Goal: Task Accomplishment & Management: Manage account settings

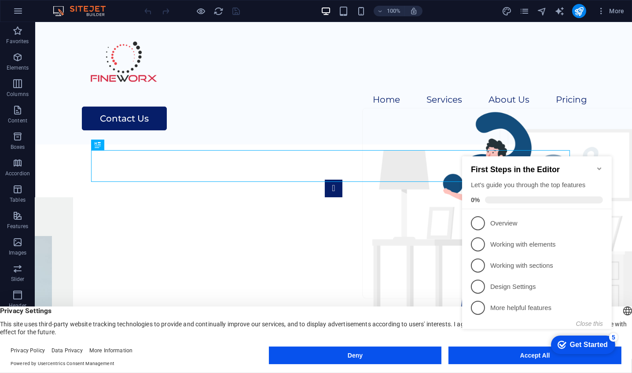
click div "checkmark Get Started 5 First Steps in the Editor Let's guide you through the t…"
click at [598, 166] on icon "Minimize checklist" at bounding box center [599, 168] width 7 height 7
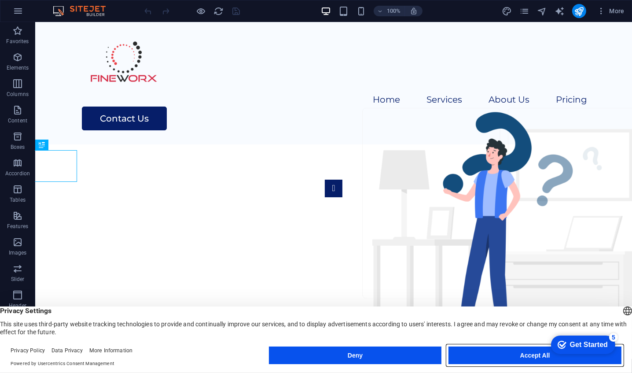
click at [535, 359] on button "Accept All" at bounding box center [535, 356] width 173 height 18
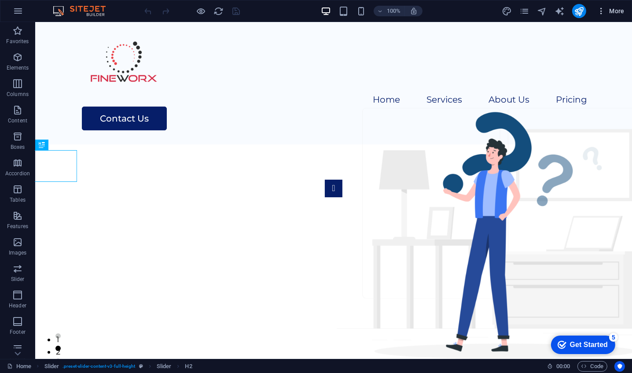
click at [605, 13] on icon "button" at bounding box center [601, 11] width 9 height 9
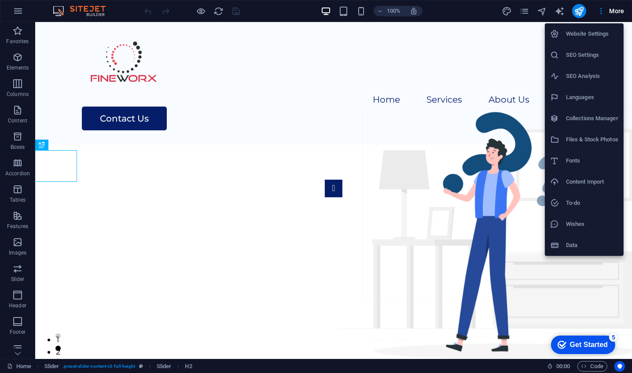
click at [594, 36] on h6 "Website Settings" at bounding box center [592, 34] width 52 height 11
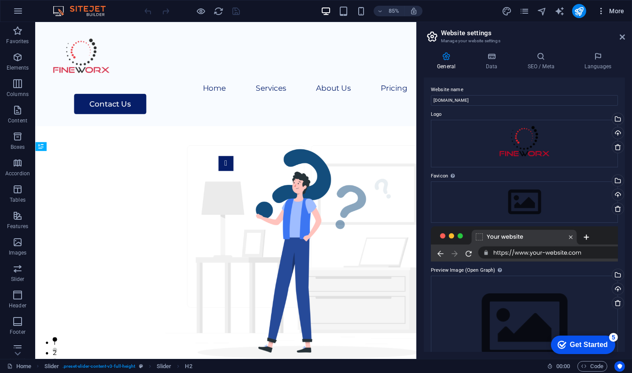
click at [606, 8] on icon "button" at bounding box center [601, 11] width 9 height 9
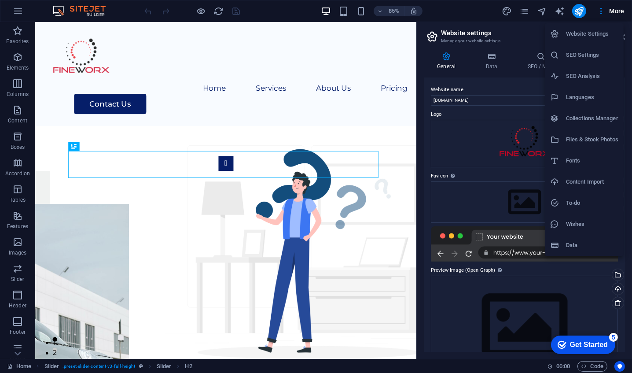
click at [579, 159] on h6 "Fonts" at bounding box center [592, 160] width 52 height 11
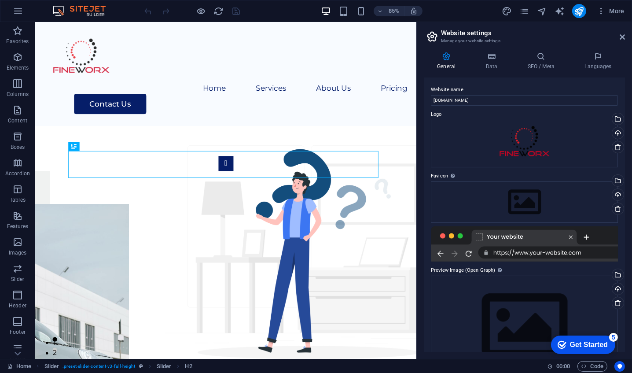
select select "popularity"
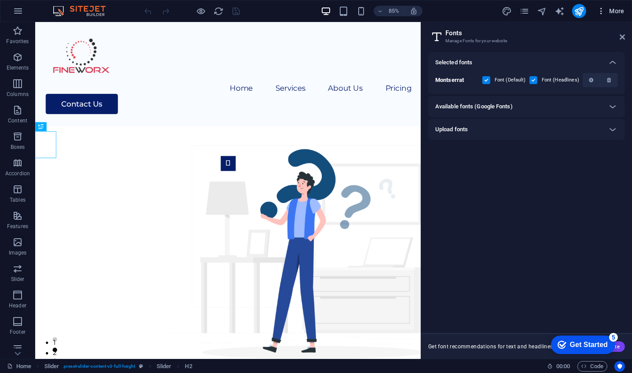
click at [601, 14] on icon "button" at bounding box center [601, 11] width 9 height 9
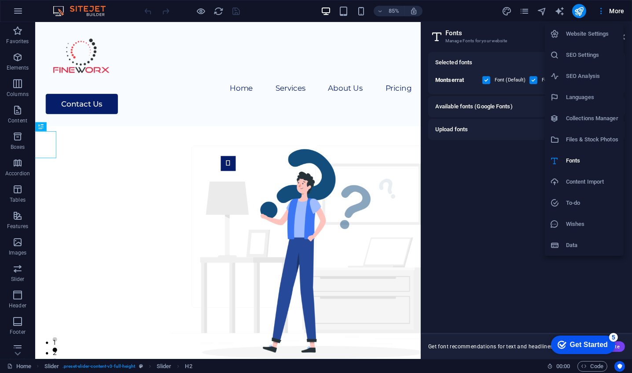
click at [582, 140] on h6 "Files & Stock Photos" at bounding box center [592, 139] width 52 height 11
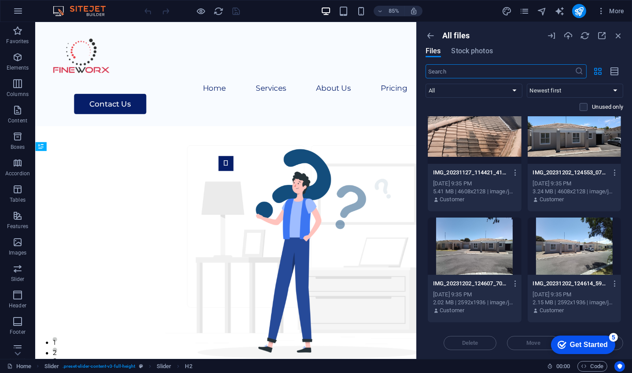
scroll to position [449, 0]
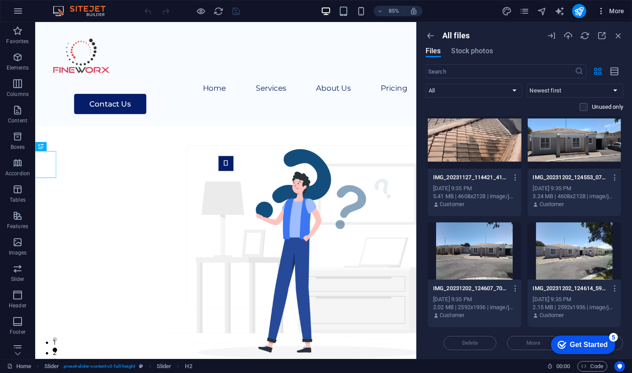
click at [601, 11] on icon "button" at bounding box center [601, 11] width 9 height 9
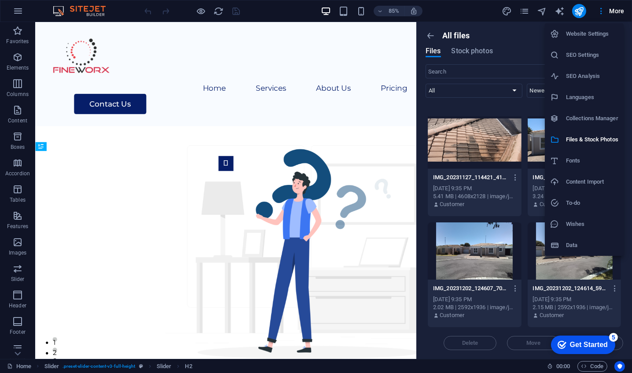
click at [602, 13] on div at bounding box center [316, 186] width 632 height 373
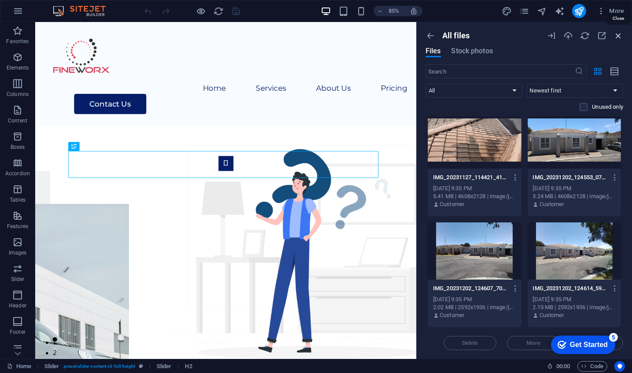
click at [616, 37] on icon "button" at bounding box center [619, 36] width 10 height 10
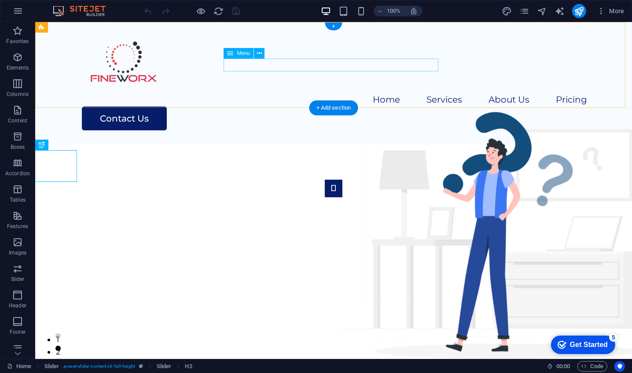
click at [242, 94] on nav "Home Services About Us Pricing" at bounding box center [333, 100] width 507 height 13
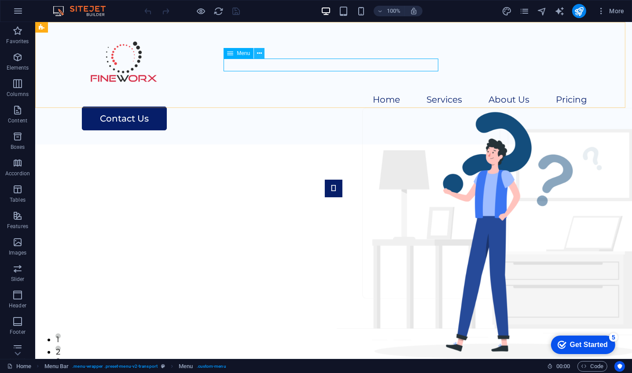
click at [259, 52] on icon at bounding box center [259, 53] width 5 height 9
click at [245, 94] on nav "Home Services About Us Pricing" at bounding box center [333, 100] width 507 height 13
select select
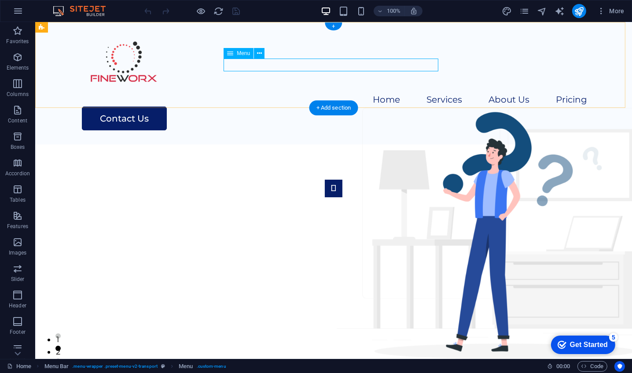
select select
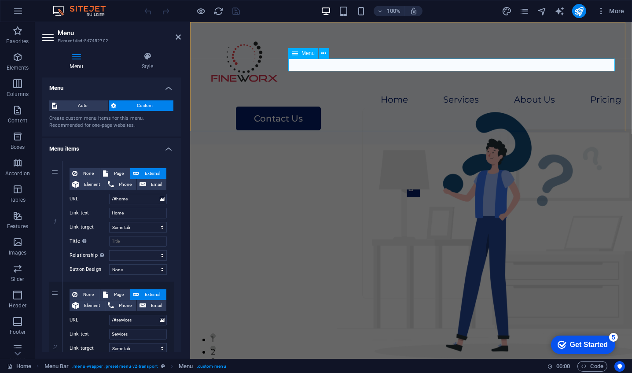
click at [394, 94] on nav "Home Services About Us Pricing" at bounding box center [410, 100] width 421 height 13
click at [402, 94] on nav "Home Services About Us Pricing" at bounding box center [410, 100] width 421 height 13
drag, startPoint x: 178, startPoint y: 161, endPoint x: 184, endPoint y: 183, distance: 22.9
click at [184, 183] on div "Menu Style Menu Auto Custom Create custom menu items for this menu. Recommended…" at bounding box center [111, 202] width 153 height 314
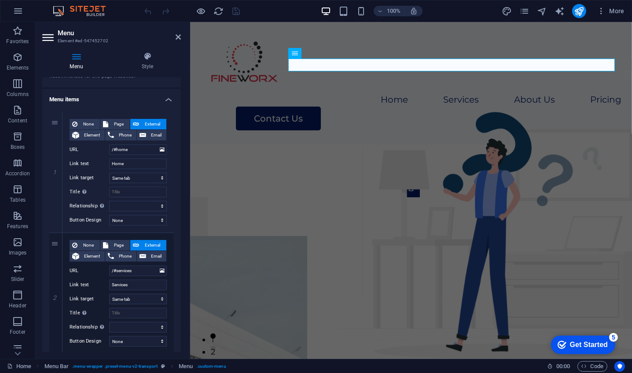
scroll to position [53, 0]
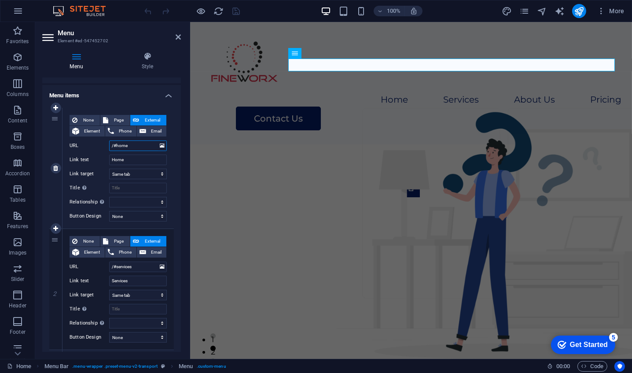
click at [132, 145] on input "/#home" at bounding box center [138, 145] width 58 height 11
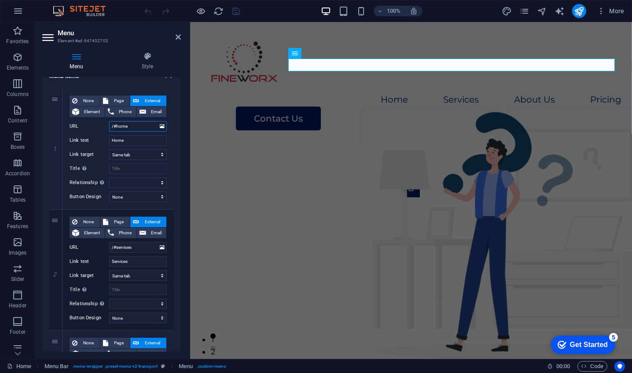
scroll to position [72, 0]
click at [144, 125] on input "/#home" at bounding box center [138, 127] width 58 height 11
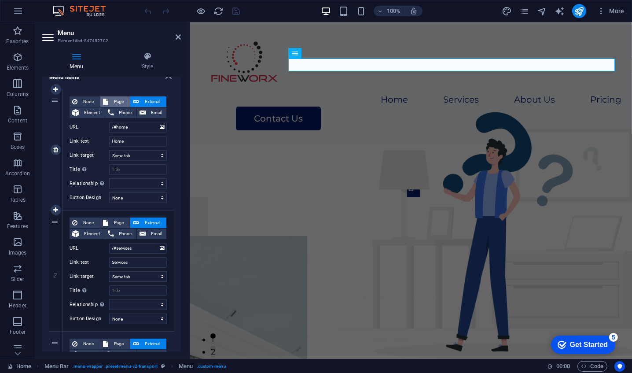
click at [115, 101] on span "Page" at bounding box center [119, 101] width 16 height 11
select select
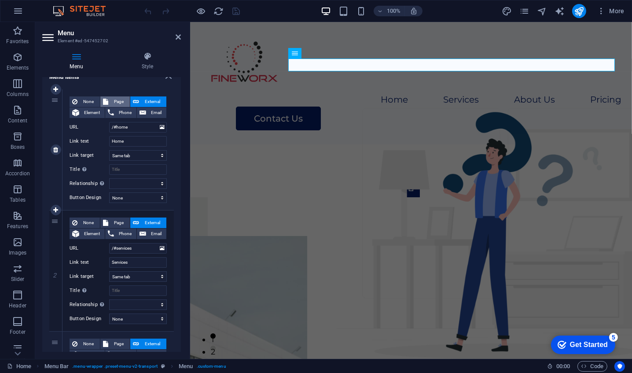
select select
click at [143, 99] on span "External" at bounding box center [153, 101] width 22 height 11
select select "blank"
select select
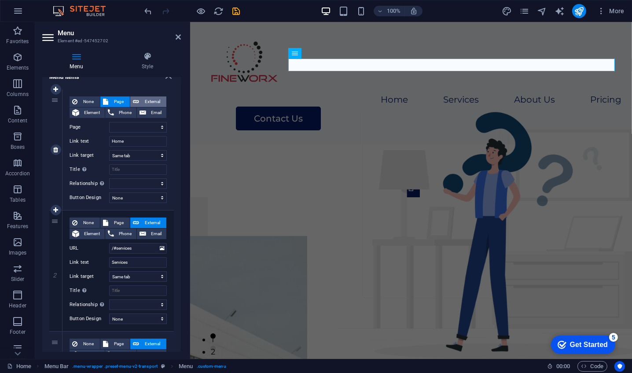
select select
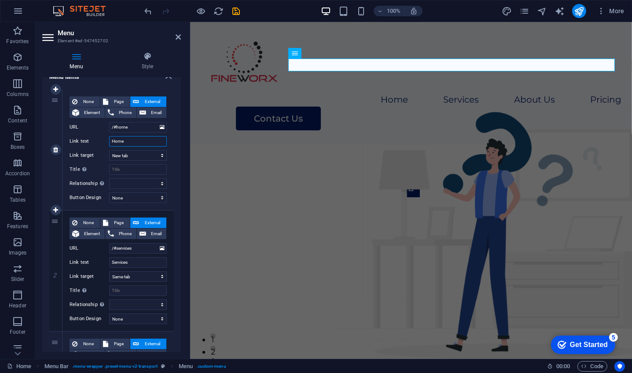
click at [124, 140] on input "Home" at bounding box center [138, 141] width 58 height 11
type input "H"
select select
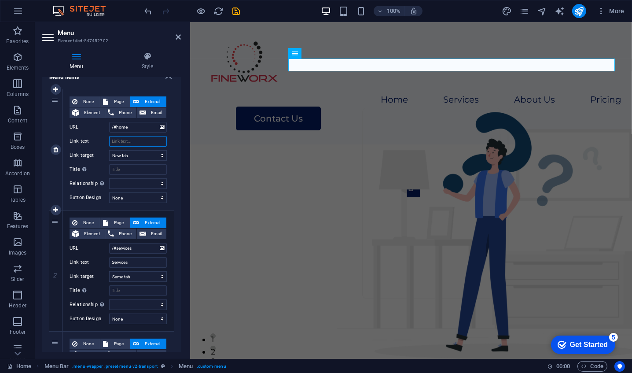
select select
type input "sta"
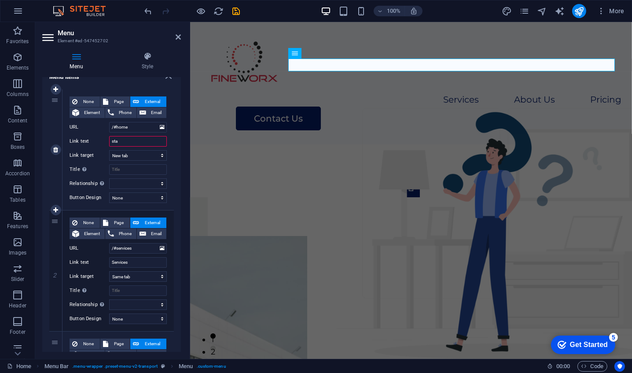
select select
type input "start"
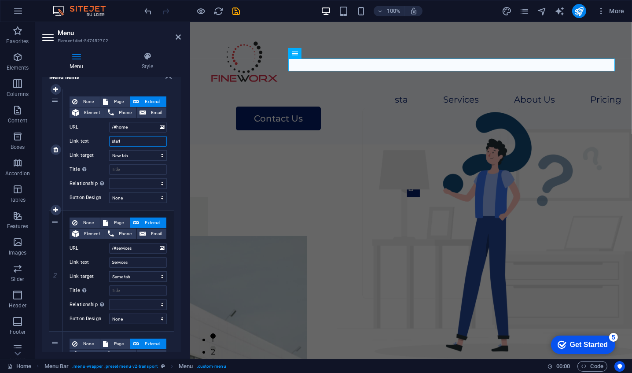
select select
click at [131, 139] on input "start" at bounding box center [138, 141] width 58 height 11
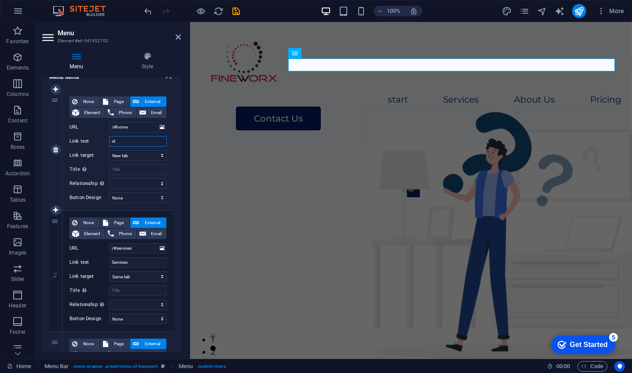
type input "s"
select select
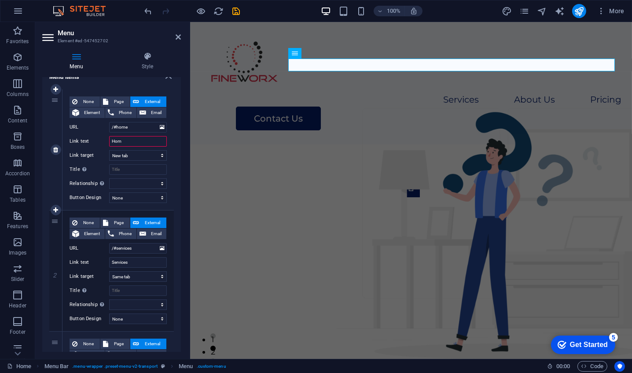
type input "Home"
select select
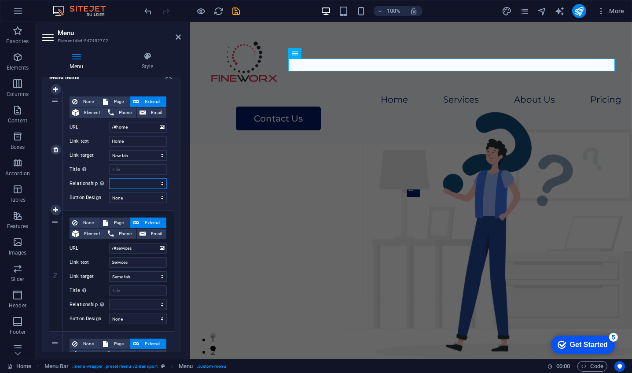
click at [123, 179] on select "alternate author bookmark external help license next nofollow noreferrer noopen…" at bounding box center [138, 183] width 58 height 11
click at [116, 87] on div "1 None Page External Element Phone Email Page Home Legal Notice Privacy Subpage…" at bounding box center [111, 331] width 139 height 498
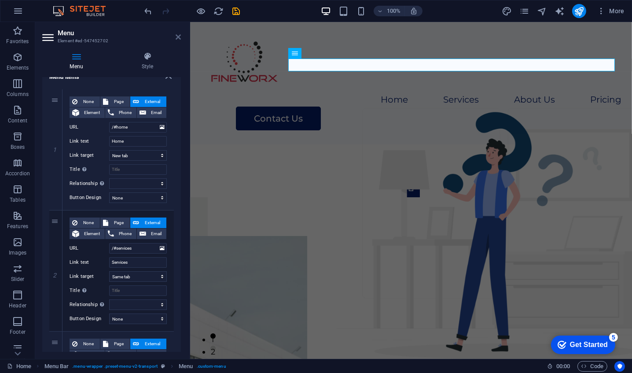
click at [178, 38] on icon at bounding box center [178, 36] width 5 height 7
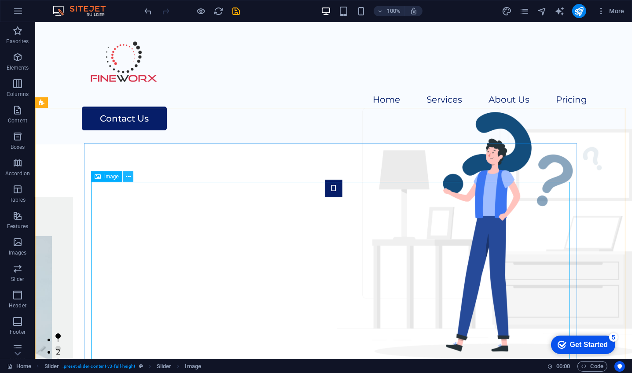
click at [132, 177] on button at bounding box center [128, 176] width 11 height 11
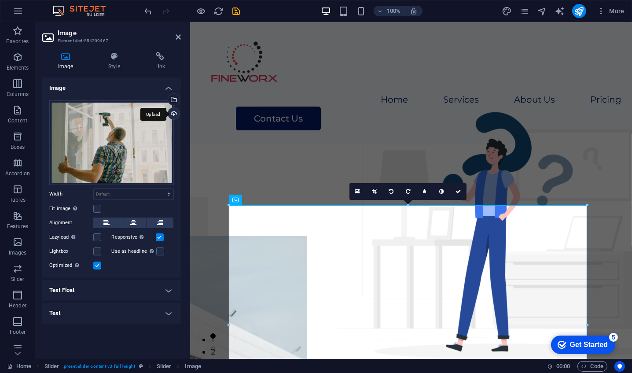
click at [174, 115] on div "Upload" at bounding box center [172, 114] width 13 height 13
click at [173, 100] on div "Select files from the file manager, stock photos, or upload file(s)" at bounding box center [172, 100] width 13 height 13
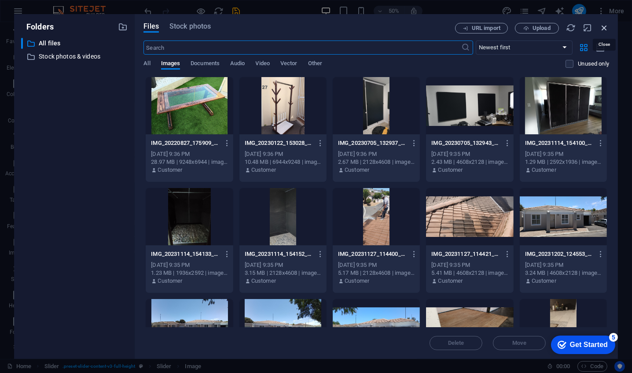
click at [604, 25] on icon "button" at bounding box center [605, 28] width 10 height 10
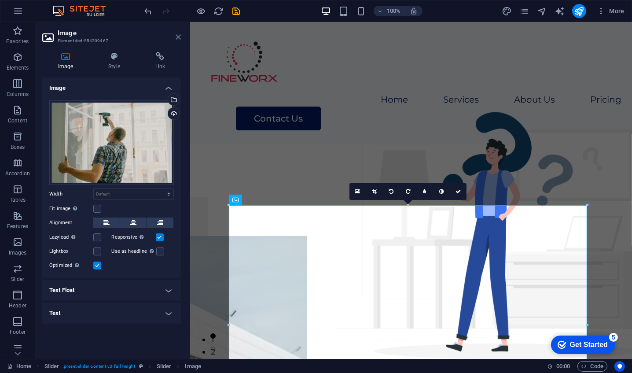
click at [181, 38] on icon at bounding box center [178, 36] width 5 height 7
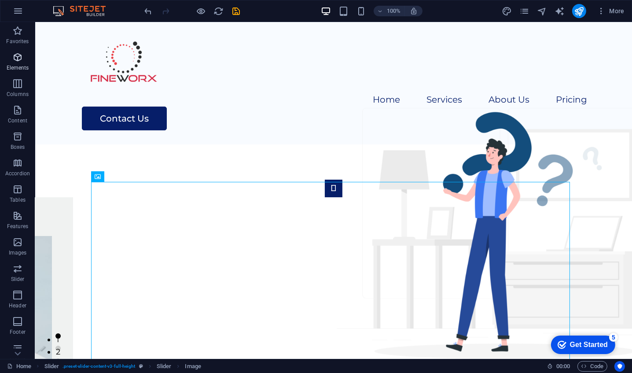
click at [10, 65] on p "Elements" at bounding box center [18, 67] width 22 height 7
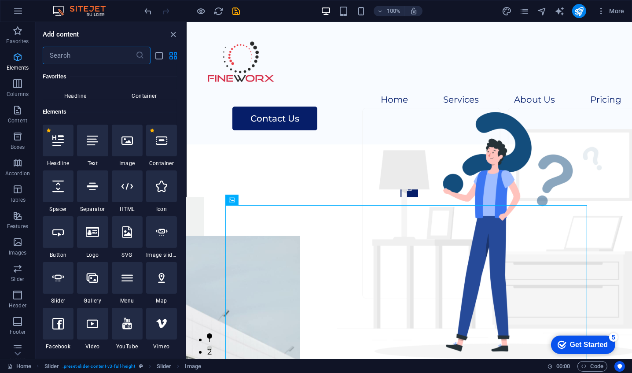
scroll to position [94, 0]
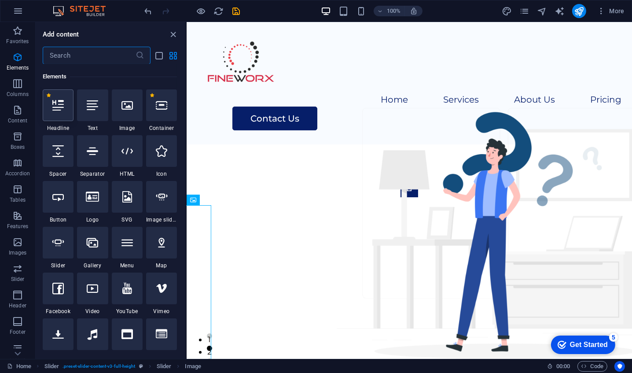
click at [54, 101] on icon at bounding box center [57, 105] width 11 height 11
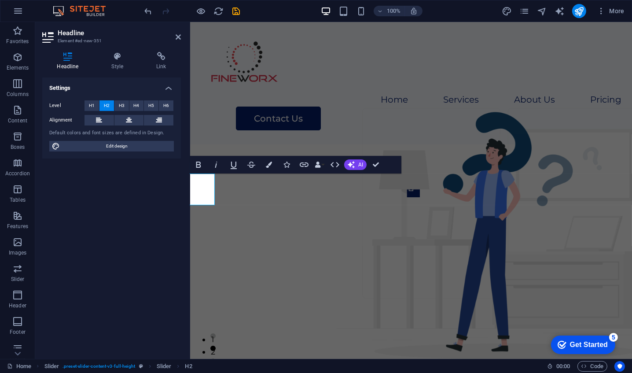
click at [290, 13] on div "100% More" at bounding box center [385, 11] width 485 height 14
click at [178, 39] on icon at bounding box center [178, 36] width 5 height 7
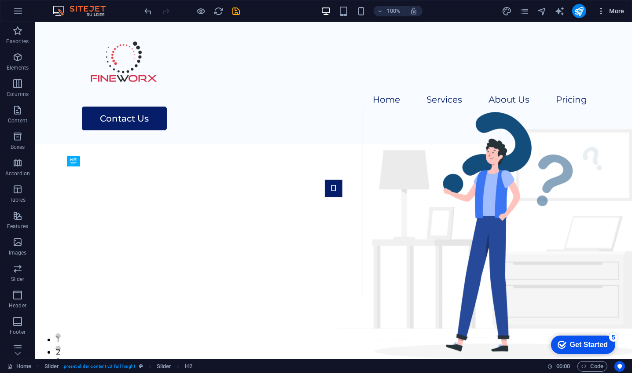
click at [604, 15] on button "More" at bounding box center [611, 11] width 35 height 14
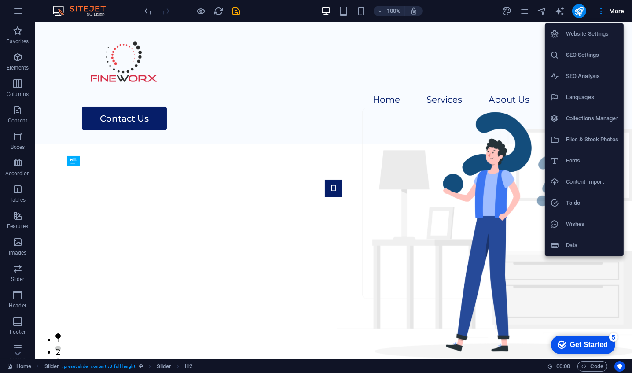
click at [16, 11] on div at bounding box center [316, 186] width 632 height 373
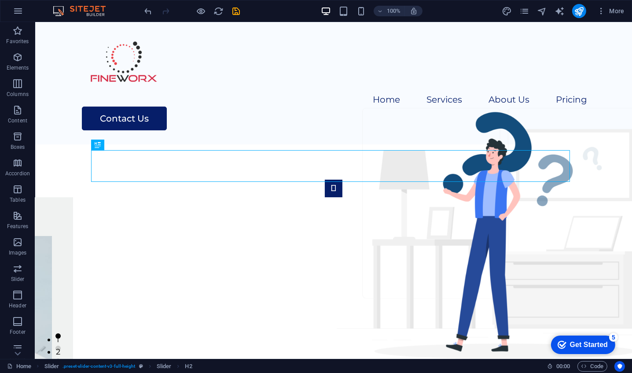
click at [16, 11] on icon "button" at bounding box center [18, 11] width 11 height 11
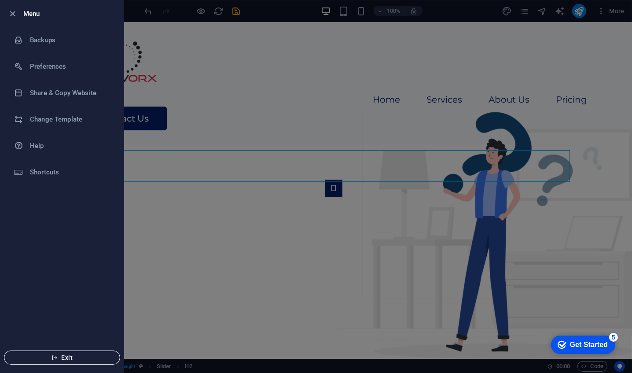
click at [55, 361] on button "Exit" at bounding box center [62, 357] width 116 height 14
